Goal: Ask a question: Seek information or help from site administrators or community

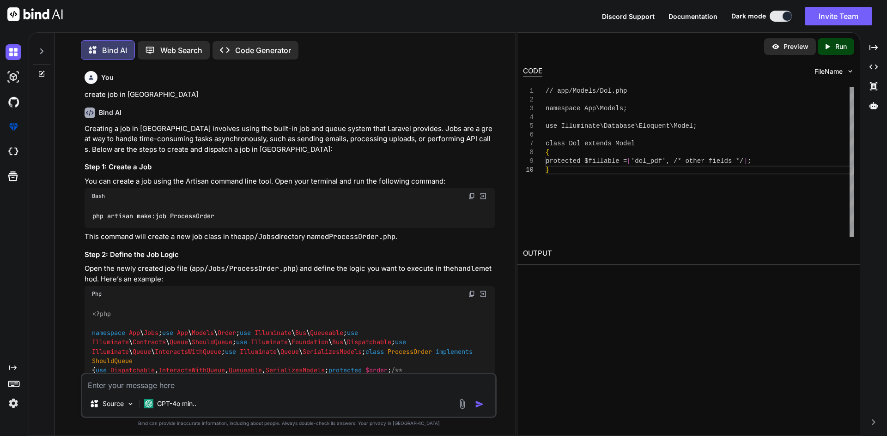
scroll to position [10423, 0]
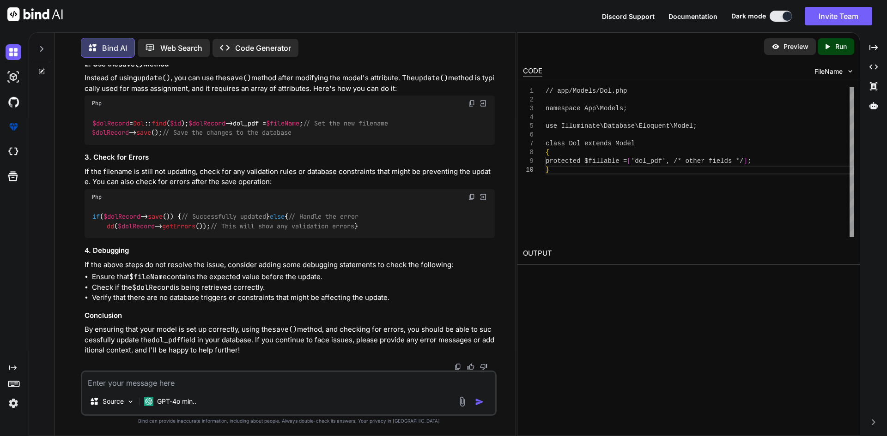
click at [215, 376] on textarea at bounding box center [288, 380] width 413 height 17
type textarea "b"
type textarea "table border on tr td css"
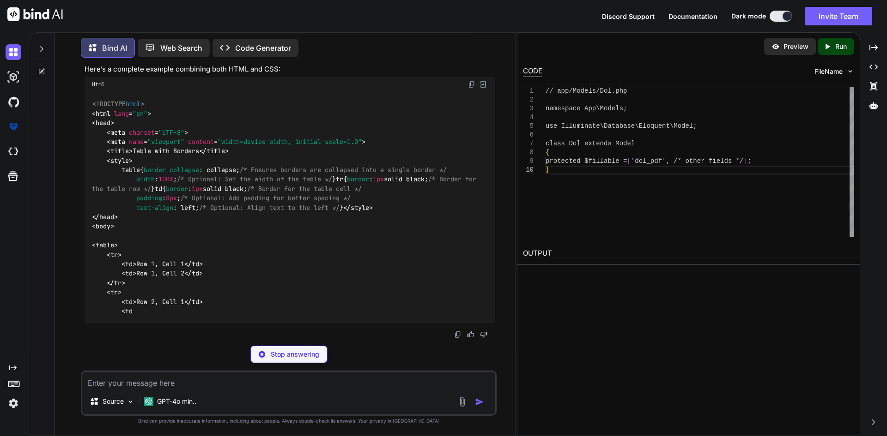
scroll to position [11327, 0]
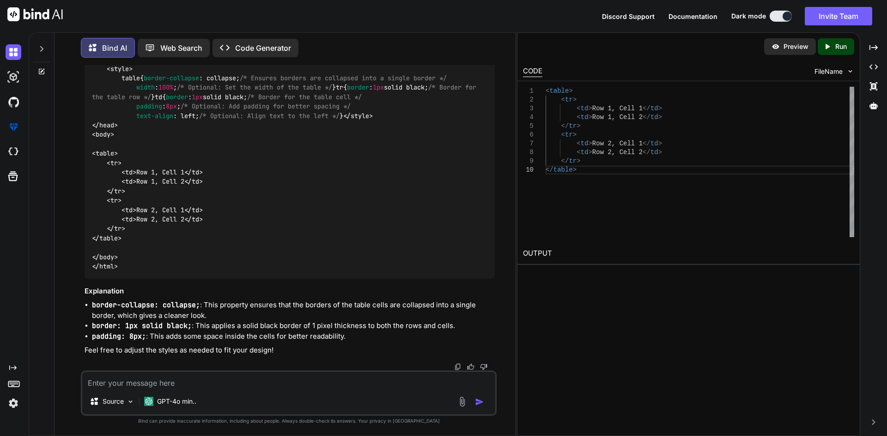
click at [205, 377] on textarea at bounding box center [288, 380] width 413 height 17
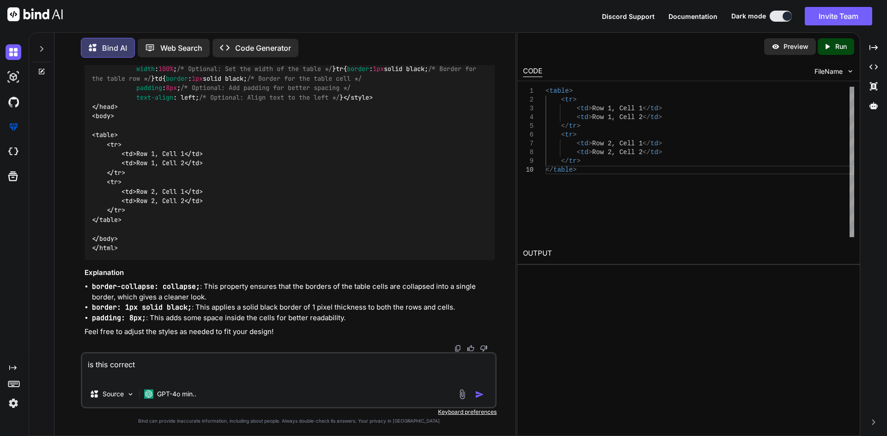
paste textarea "#dolRecordTable > tr, #dolRecordTable > th, #dolRecordTable td { border:1px sol…"
type textarea "is this correct #dolRecordTable > tr, #dolRecordTable > th, #dolRecordTable td …"
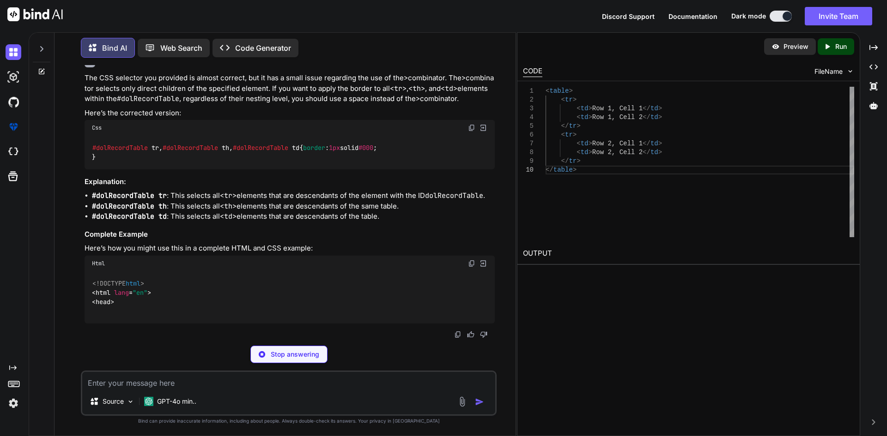
scroll to position [11655, 0]
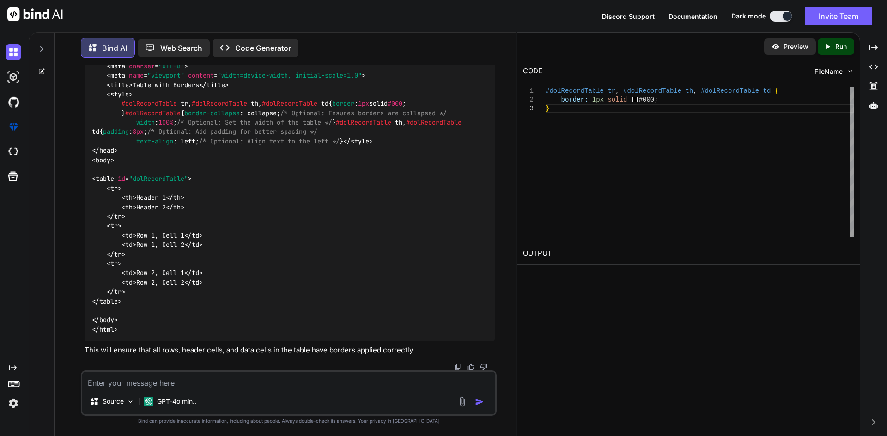
drag, startPoint x: 93, startPoint y: 266, endPoint x: 100, endPoint y: 291, distance: 25.4
copy code "#dolRecordTable tr , #dolRecordTable th , #dolRecordTable td { border : 1px sol…"
